Goal: Transaction & Acquisition: Purchase product/service

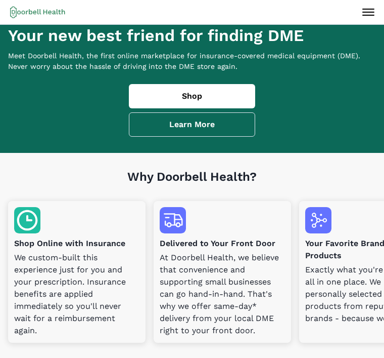
click at [193, 105] on link "Shop" at bounding box center [192, 96] width 126 height 24
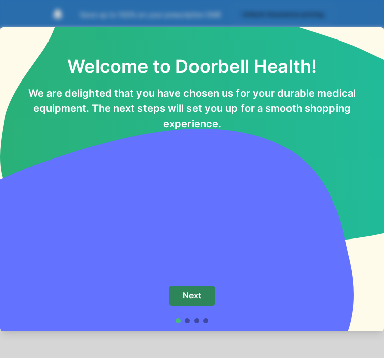
click at [199, 294] on p "Next" at bounding box center [192, 295] width 18 height 10
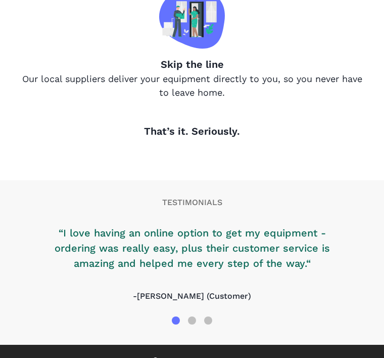
scroll to position [707, 0]
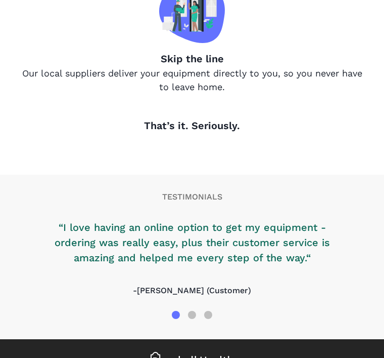
click at [286, 133] on p "That’s it. Seriously." at bounding box center [192, 125] width 368 height 15
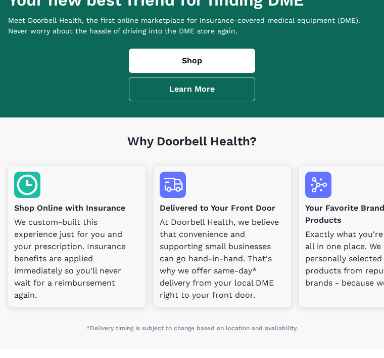
scroll to position [0, 0]
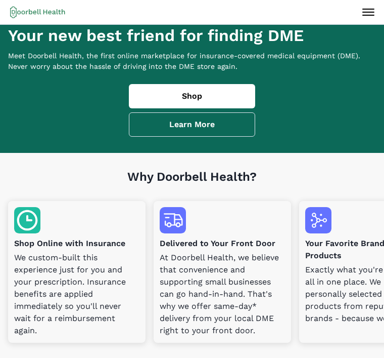
click at [197, 134] on link "Learn More" at bounding box center [192, 124] width 126 height 24
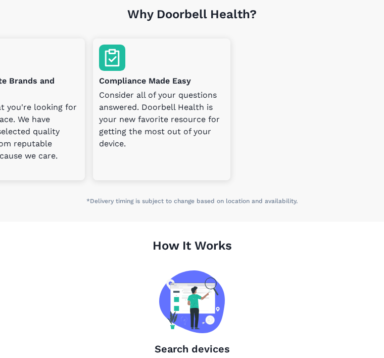
scroll to position [0, 356]
click at [178, 99] on p "Consider all of your questions answered. Doorbell Health is your new favorite r…" at bounding box center [161, 119] width 125 height 61
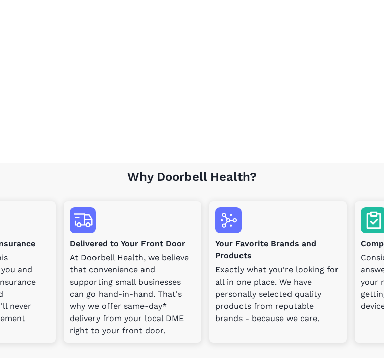
scroll to position [0, 90]
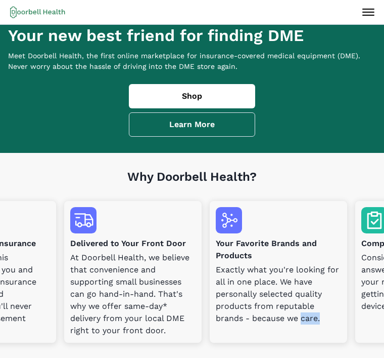
click at [372, 7] on icon at bounding box center [369, 12] width 16 height 16
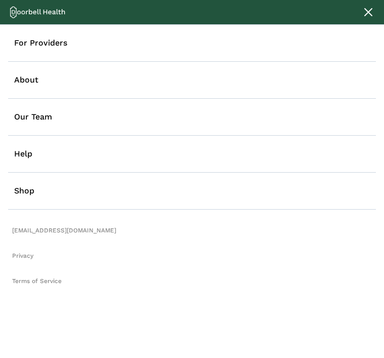
click at [24, 196] on link "Shop" at bounding box center [192, 190] width 368 height 37
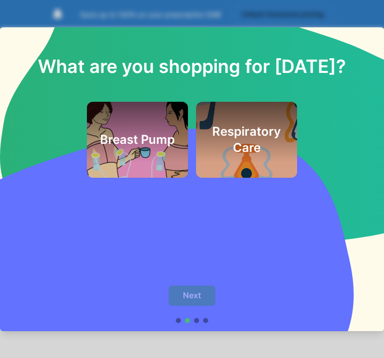
click at [209, 283] on footer "Next" at bounding box center [192, 304] width 71 height 54
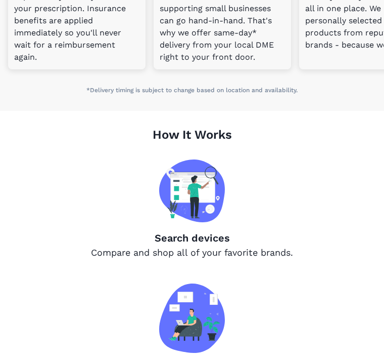
scroll to position [274, 0]
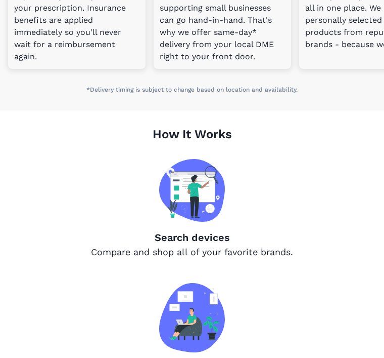
click at [204, 245] on p "Search devices" at bounding box center [192, 237] width 341 height 15
click at [208, 204] on img at bounding box center [192, 190] width 66 height 63
click at [203, 213] on img at bounding box center [192, 190] width 66 height 63
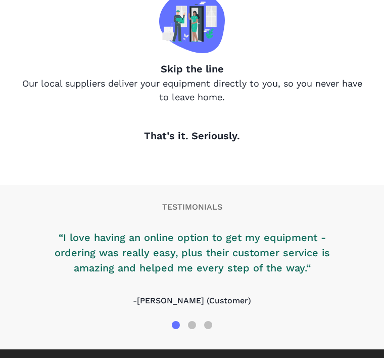
scroll to position [707, 0]
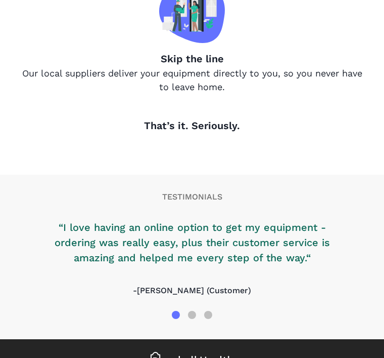
click at [216, 357] on icon at bounding box center [192, 360] width 83 height 18
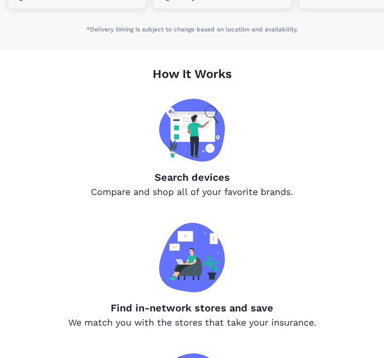
scroll to position [325, 0]
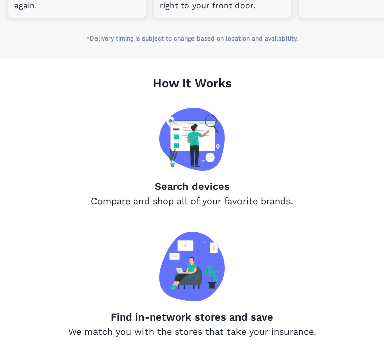
click at [200, 149] on img at bounding box center [192, 139] width 66 height 63
click at [200, 151] on img at bounding box center [192, 139] width 66 height 63
click at [213, 189] on p "Search devices" at bounding box center [192, 186] width 341 height 15
click at [208, 194] on p "Search devices" at bounding box center [192, 186] width 341 height 15
click at [208, 207] on p "Compare and shop all of your favorite brands." at bounding box center [192, 201] width 341 height 14
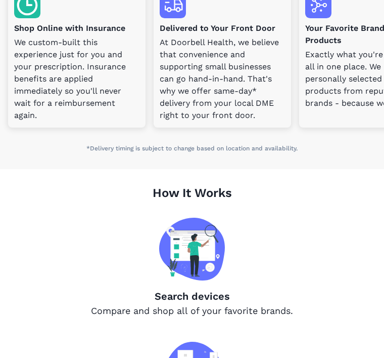
scroll to position [201, 0]
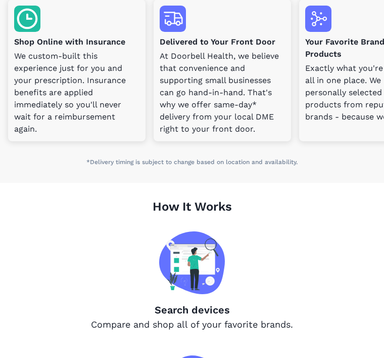
click at [38, 26] on img at bounding box center [27, 19] width 26 height 26
click at [85, 78] on p "We custom-built this experience just for you and your prescription. Insurance b…" at bounding box center [76, 92] width 125 height 85
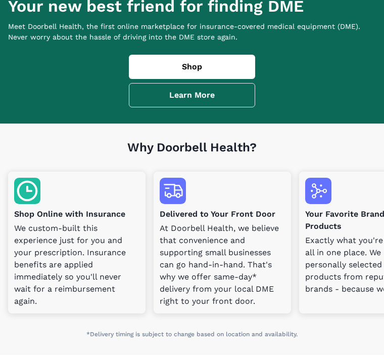
scroll to position [0, 0]
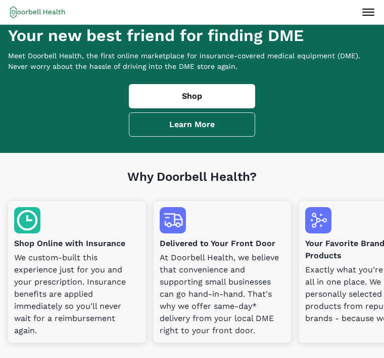
click at [372, 10] on icon at bounding box center [369, 12] width 16 height 16
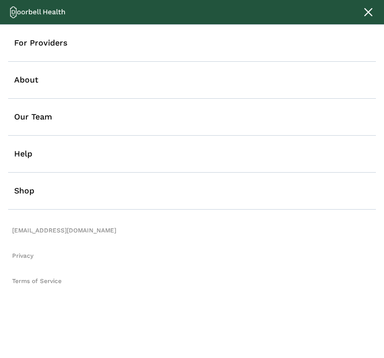
click at [39, 40] on link "For Providers" at bounding box center [192, 43] width 368 height 37
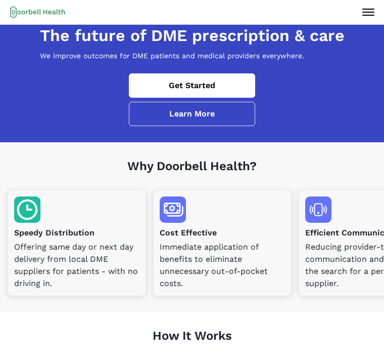
click at [209, 98] on link "Get Started" at bounding box center [192, 85] width 126 height 24
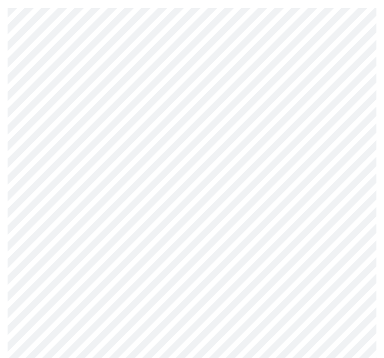
scroll to position [54, 0]
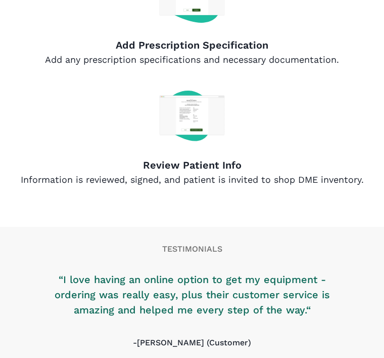
scroll to position [751, 0]
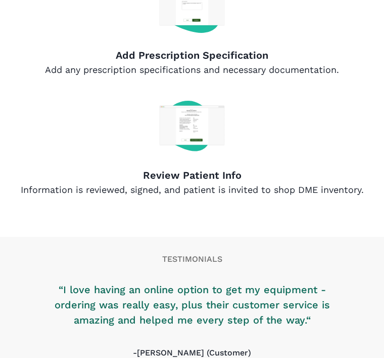
click at [197, 134] on img at bounding box center [192, 130] width 66 height 59
click at [231, 182] on p "Review Patient Info" at bounding box center [192, 174] width 368 height 15
click at [211, 139] on img at bounding box center [192, 130] width 66 height 59
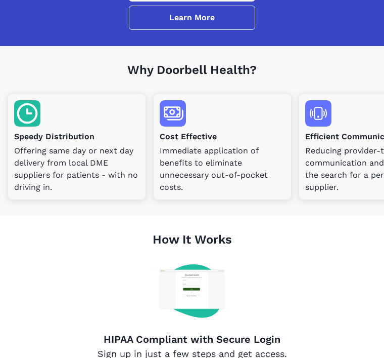
scroll to position [94, 0]
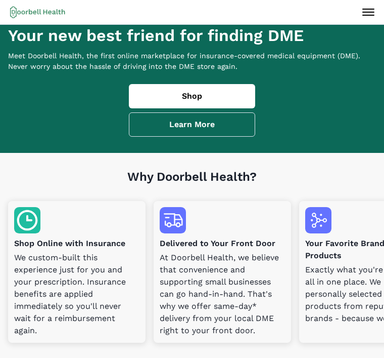
click at [196, 98] on link "Shop" at bounding box center [192, 96] width 126 height 24
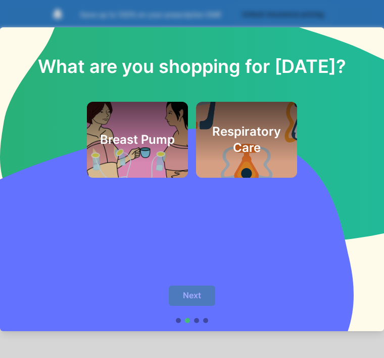
click at [257, 122] on div "Respiratory Care" at bounding box center [246, 140] width 77 height 52
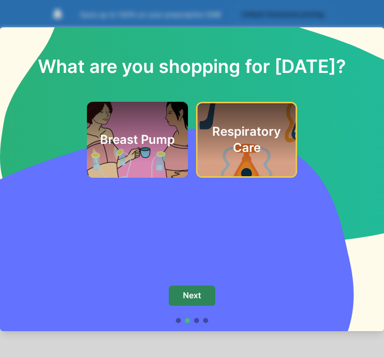
click at [193, 295] on p "Next" at bounding box center [192, 295] width 18 height 10
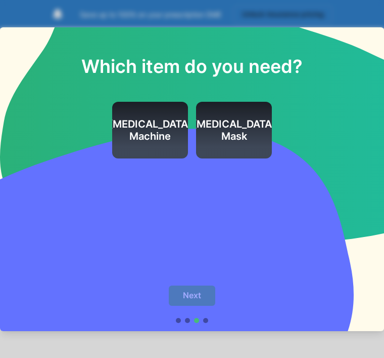
click at [229, 250] on div "Which item do you need? [MEDICAL_DATA] Machine [MEDICAL_DATA] Mask" at bounding box center [192, 152] width 384 height 250
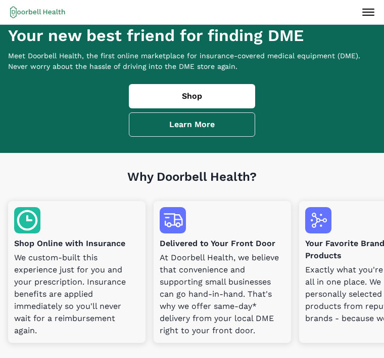
click at [213, 103] on link "Shop" at bounding box center [192, 96] width 126 height 24
